Goal: Communication & Community: Connect with others

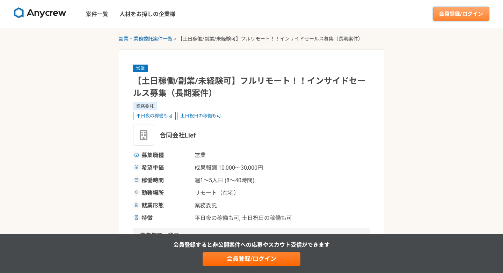
click at [459, 17] on link "会員登録/ログイン" at bounding box center [461, 14] width 56 height 14
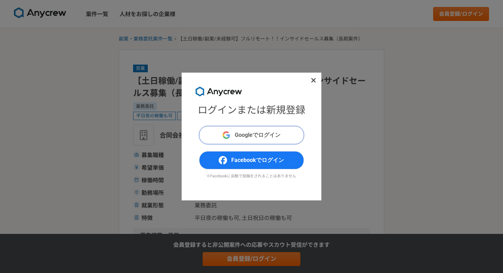
click at [258, 139] on span "Googleでログイン" at bounding box center [258, 135] width 46 height 8
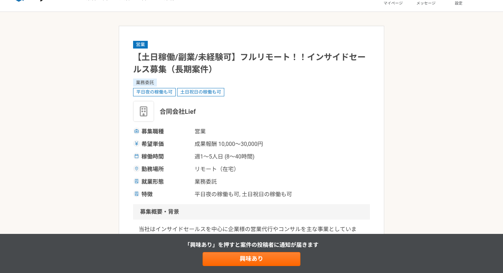
scroll to position [10, 0]
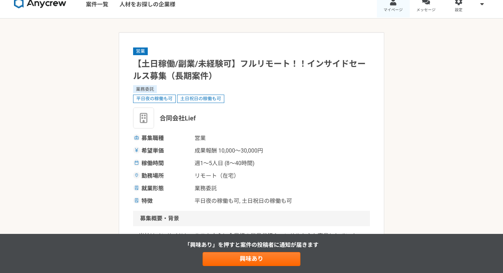
click at [393, 12] on span "マイページ" at bounding box center [392, 10] width 19 height 6
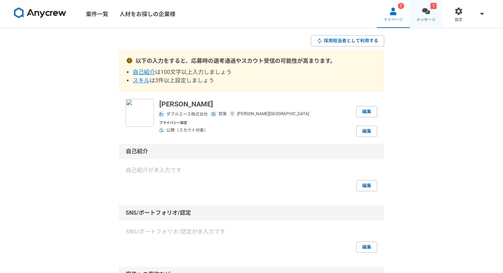
click at [418, 12] on link "1 メッセージ" at bounding box center [425, 14] width 33 height 28
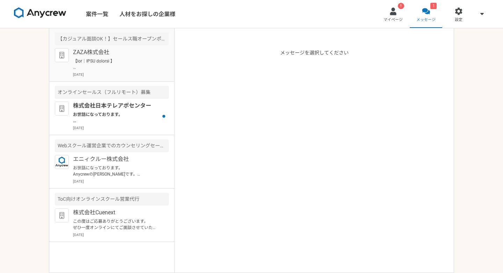
click at [143, 75] on p "[DATE]" at bounding box center [121, 74] width 96 height 5
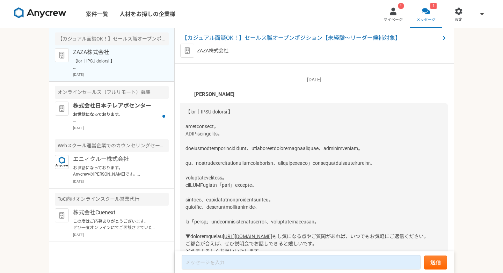
scroll to position [186, 0]
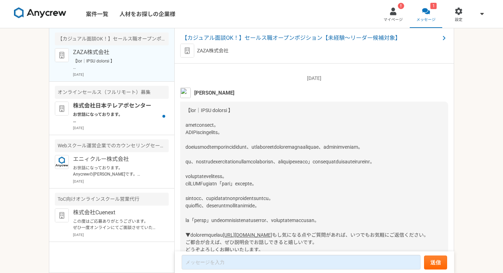
click at [185, 98] on img at bounding box center [185, 93] width 10 height 10
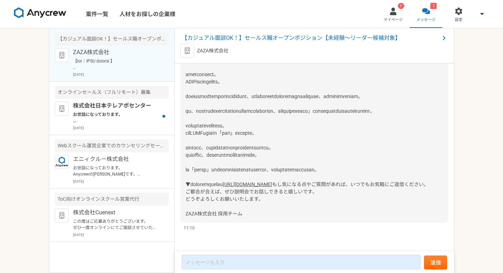
scroll to position [295, 0]
click at [234, 181] on link "[URL][DOMAIN_NAME]" at bounding box center [247, 184] width 49 height 6
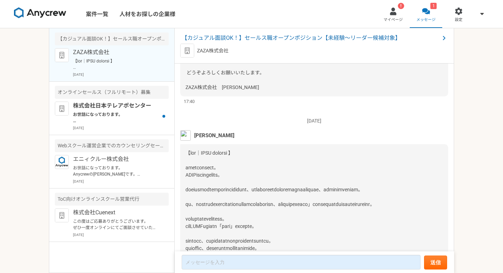
scroll to position [0, 0]
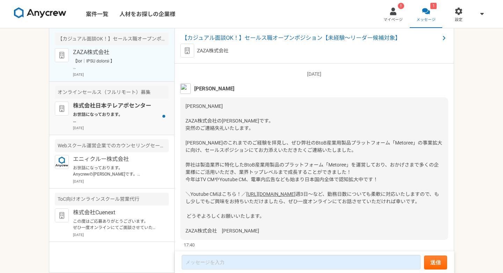
click at [129, 97] on div "オンラインセールス（フルリモート）募集" at bounding box center [112, 92] width 114 height 13
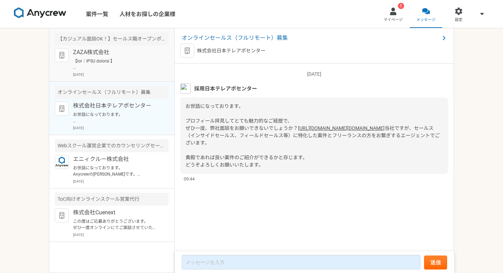
click at [149, 42] on div "【カジュアル面談OK！】セールス職オープンポジション【未経験〜リーダー候補対象】" at bounding box center [112, 38] width 114 height 13
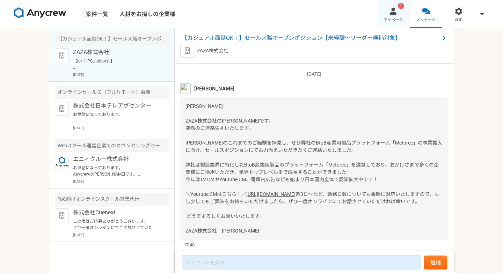
click at [396, 9] on div at bounding box center [393, 11] width 8 height 8
